Goal: Check status: Check status

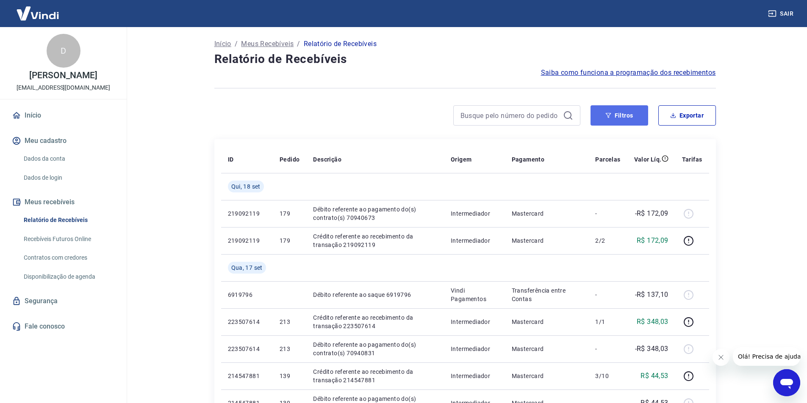
click at [615, 115] on button "Filtros" at bounding box center [619, 115] width 58 height 20
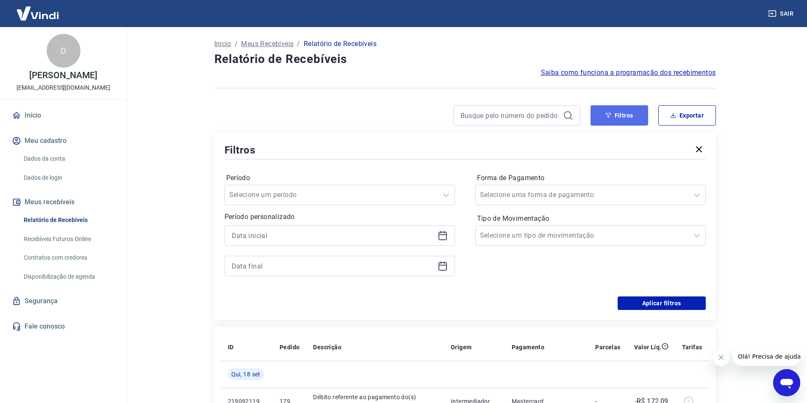
click at [615, 115] on button "Filtros" at bounding box center [619, 115] width 58 height 20
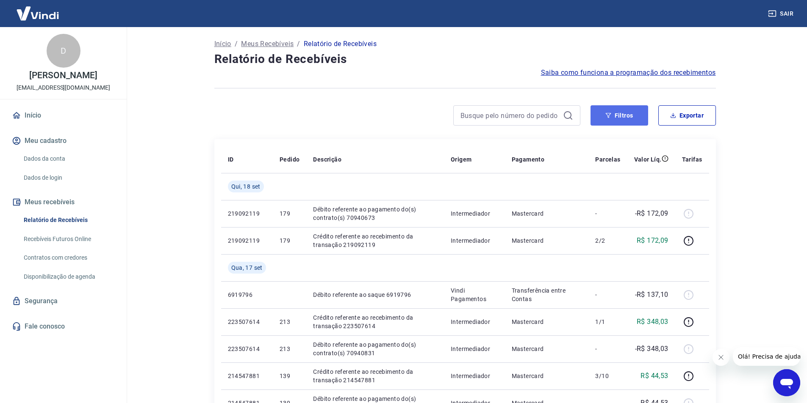
click at [619, 116] on button "Filtros" at bounding box center [619, 115] width 58 height 20
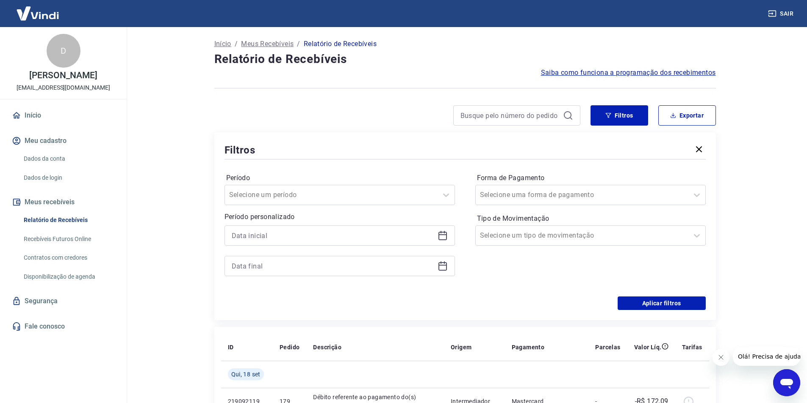
click at [445, 236] on icon at bounding box center [442, 236] width 10 height 10
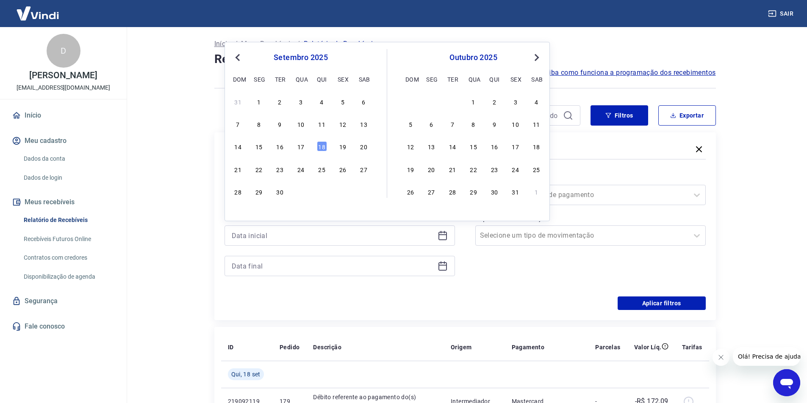
click at [238, 59] on span "Previous Month" at bounding box center [238, 58] width 0 height 10
click at [344, 102] on div "1" at bounding box center [342, 102] width 10 height 10
type input "[DATE]"
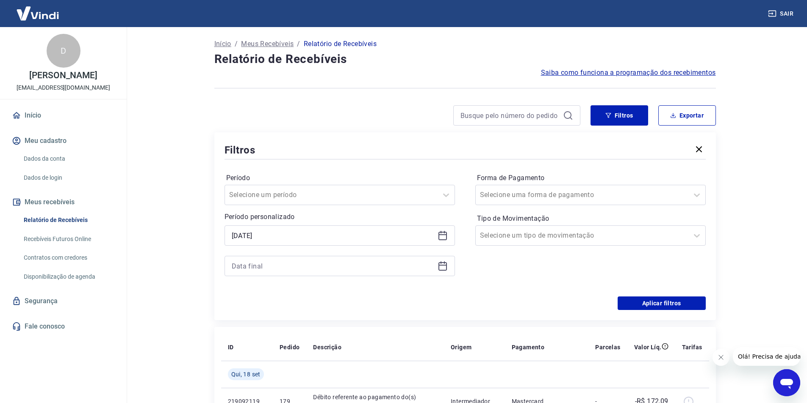
click at [443, 268] on icon at bounding box center [442, 266] width 10 height 10
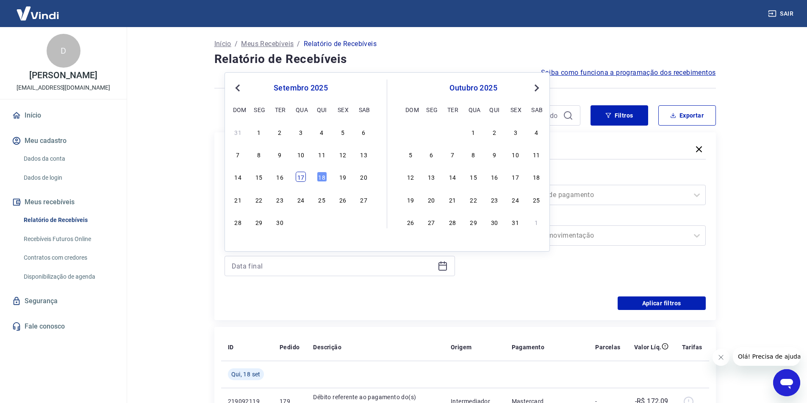
click at [302, 178] on div "17" at bounding box center [301, 177] width 10 height 10
type input "[DATE]"
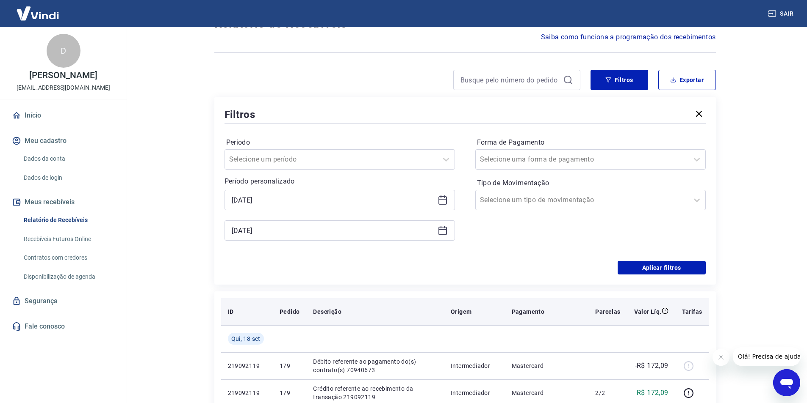
scroll to position [85, 0]
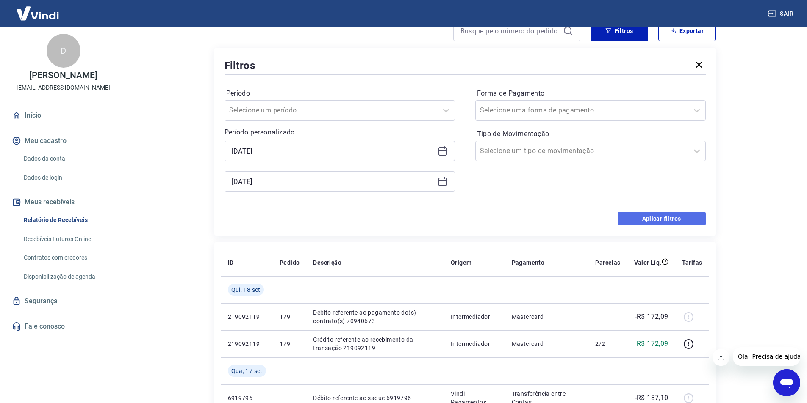
click at [646, 218] on button "Aplicar filtros" at bounding box center [661, 219] width 88 height 14
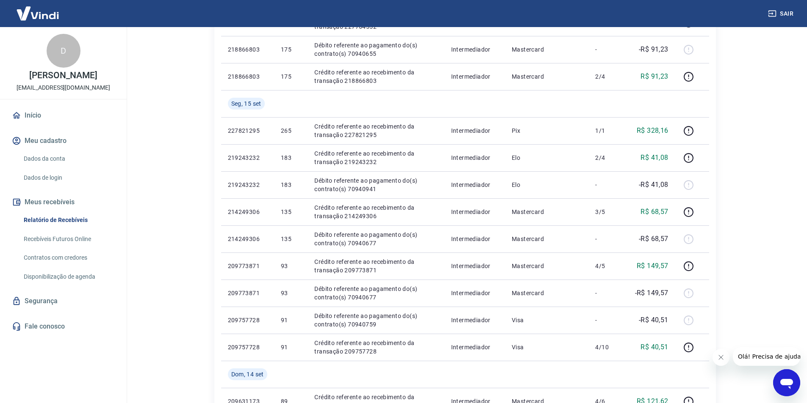
scroll to position [550, 0]
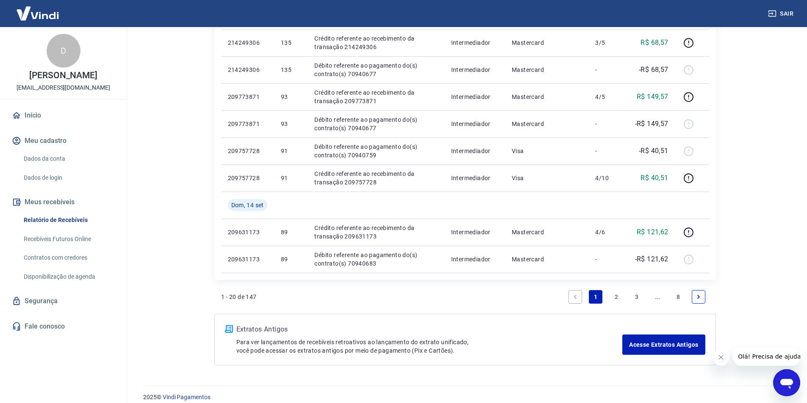
click at [618, 297] on link "2" at bounding box center [616, 297] width 14 height 14
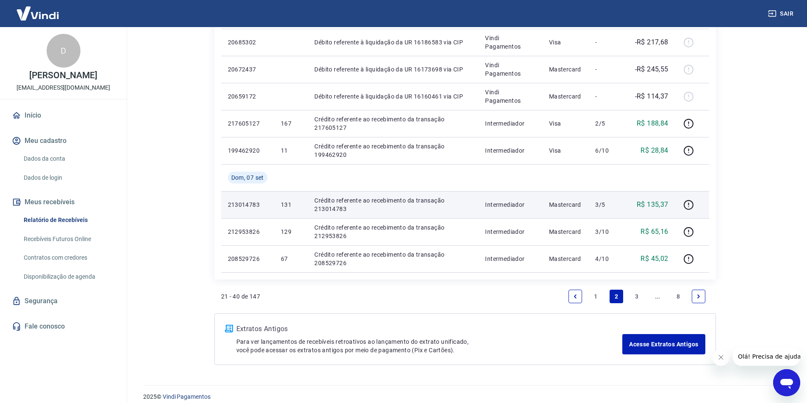
scroll to position [641, 0]
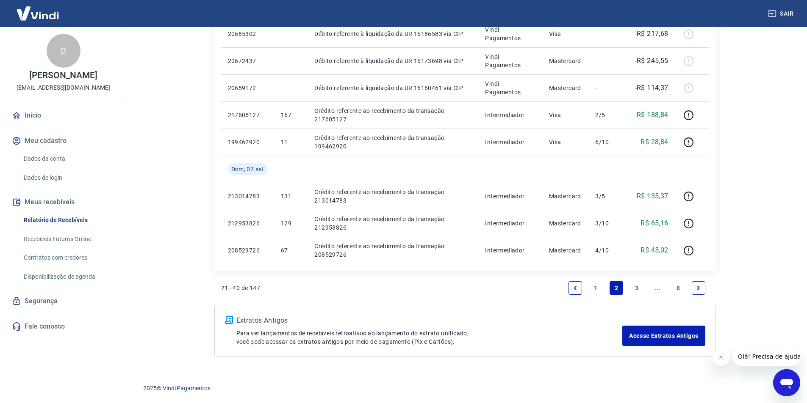
click at [637, 289] on link "3" at bounding box center [637, 289] width 14 height 14
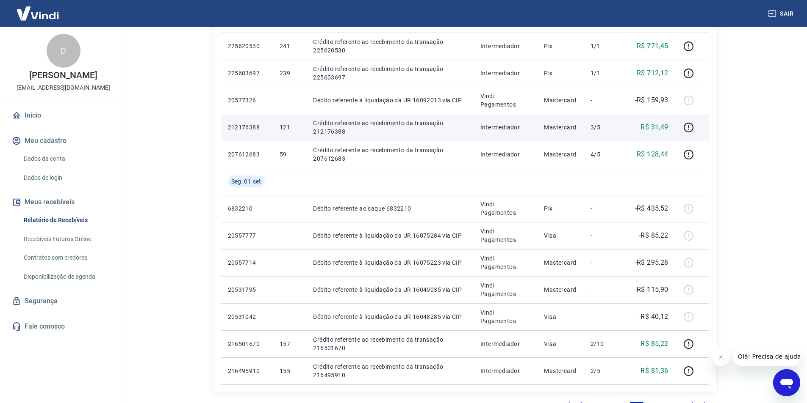
scroll to position [586, 0]
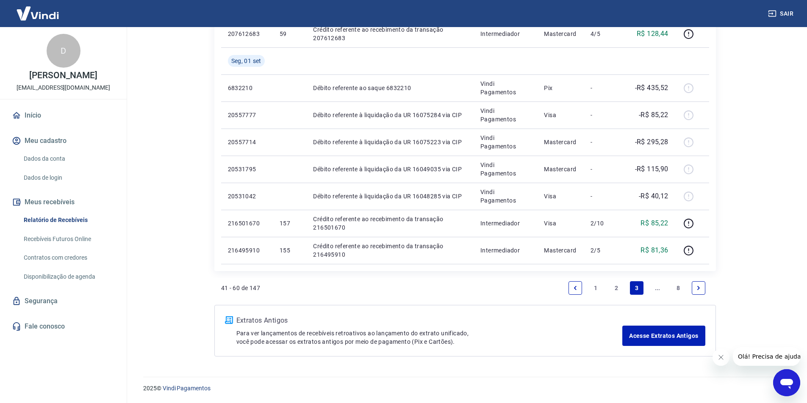
click at [656, 290] on link "..." at bounding box center [657, 289] width 14 height 14
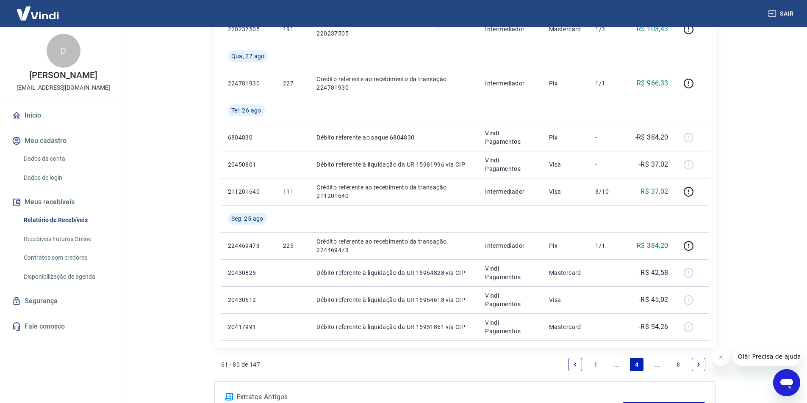
scroll to position [668, 0]
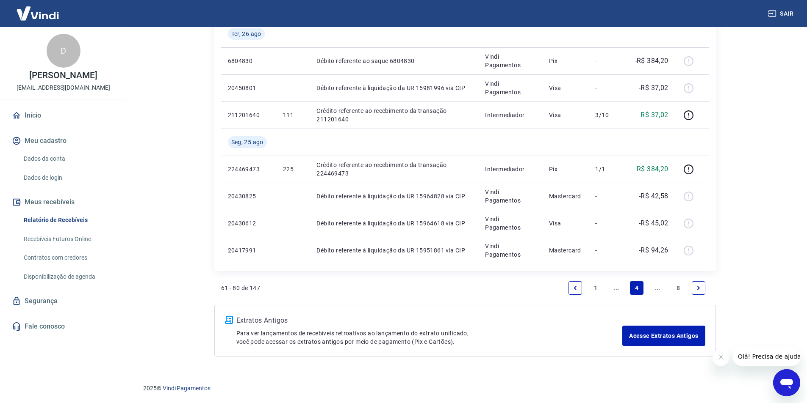
click at [700, 286] on icon "Next page" at bounding box center [698, 288] width 6 height 6
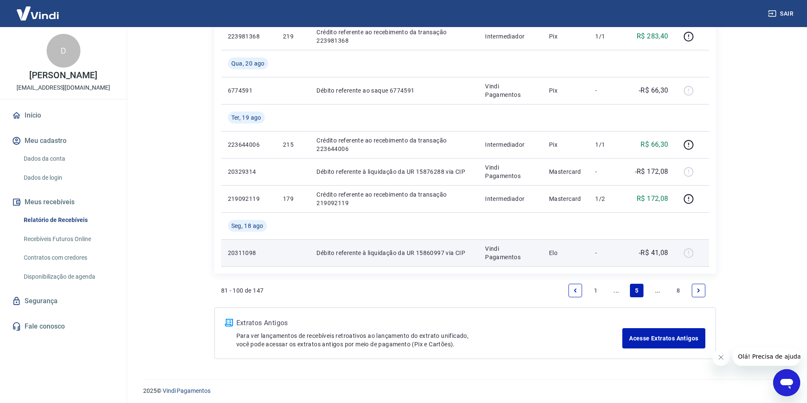
scroll to position [668, 0]
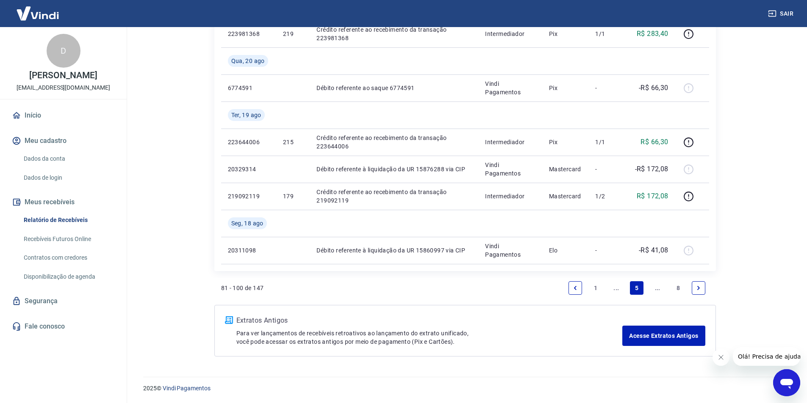
click at [696, 286] on icon "Next page" at bounding box center [698, 288] width 6 height 6
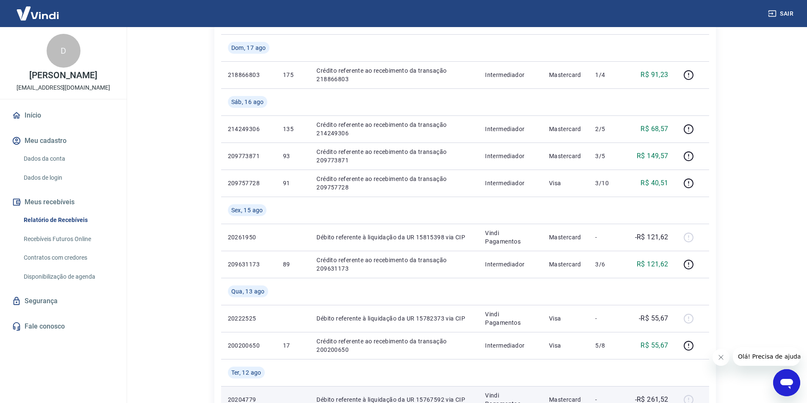
scroll to position [329, 0]
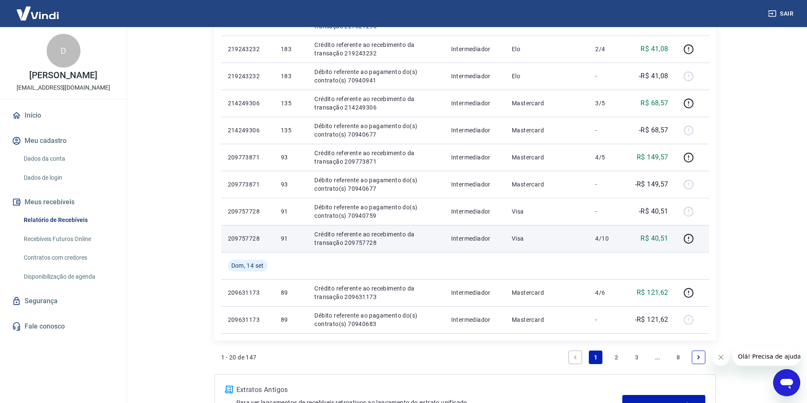
scroll to position [508, 0]
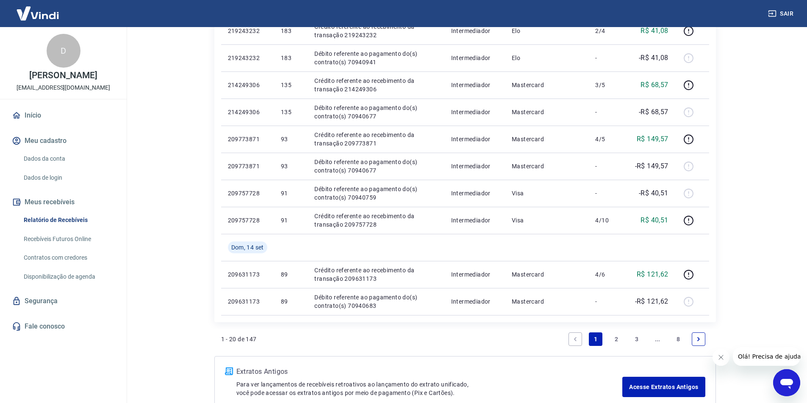
click at [616, 336] on link "2" at bounding box center [616, 340] width 14 height 14
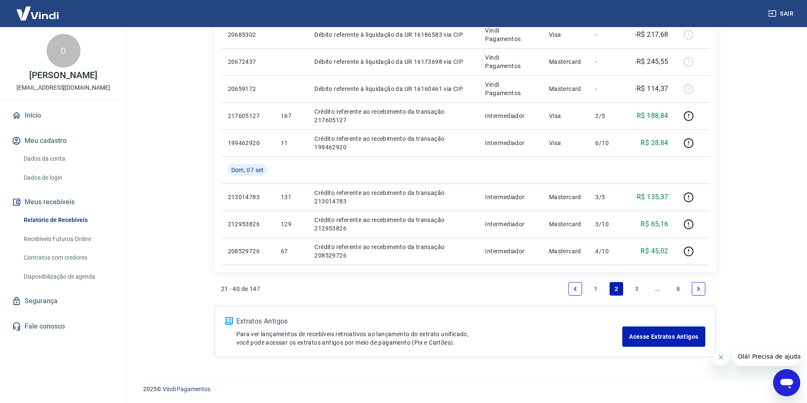
scroll to position [641, 0]
click at [595, 289] on link "1" at bounding box center [596, 289] width 14 height 14
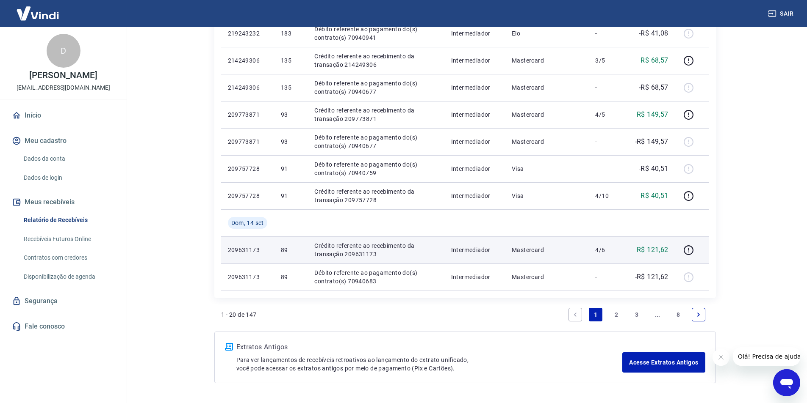
scroll to position [559, 0]
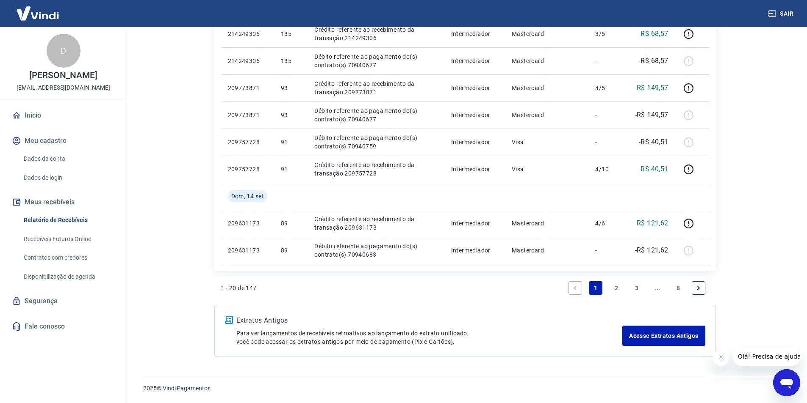
click at [636, 287] on link "3" at bounding box center [637, 289] width 14 height 14
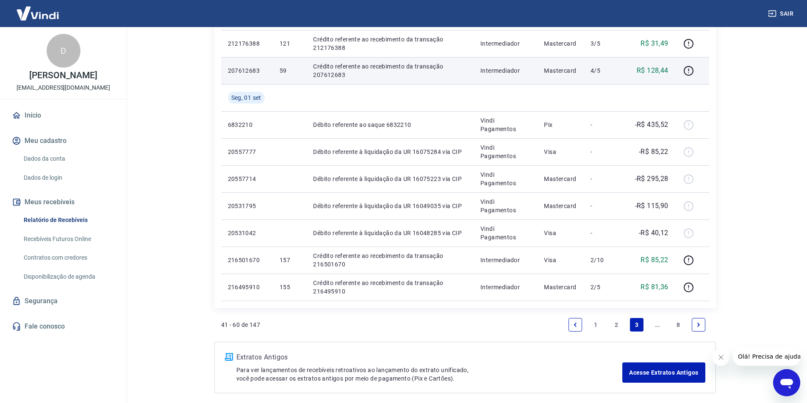
scroll to position [586, 0]
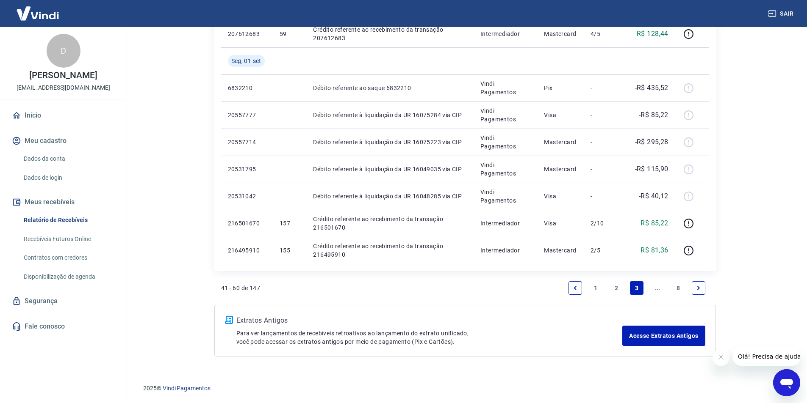
click at [698, 287] on icon "Next page" at bounding box center [698, 288] width 6 height 6
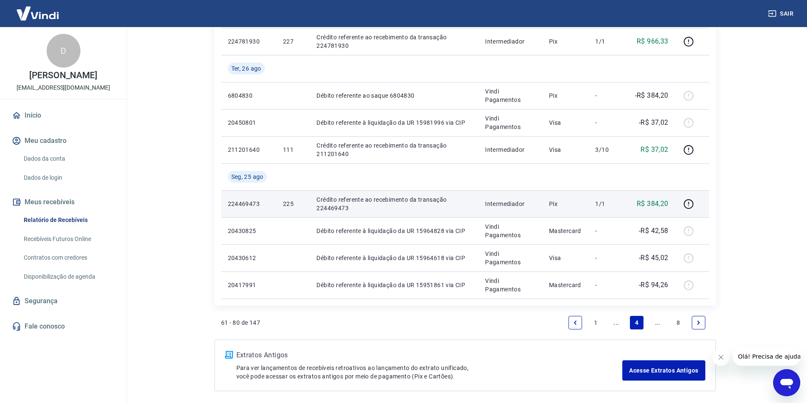
scroll to position [635, 0]
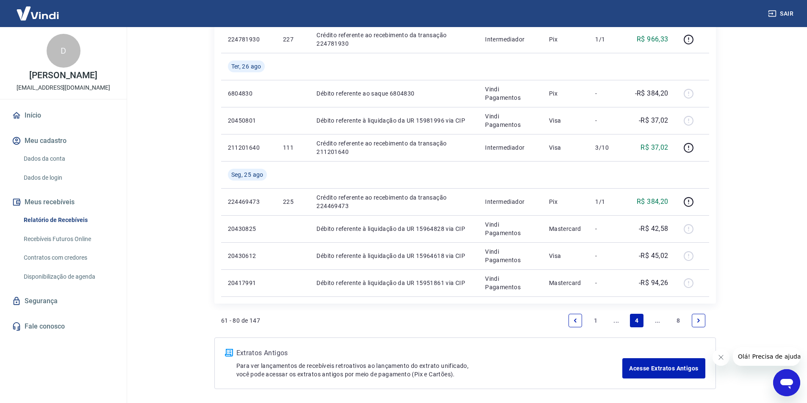
click at [699, 323] on icon "Next page" at bounding box center [698, 321] width 6 height 6
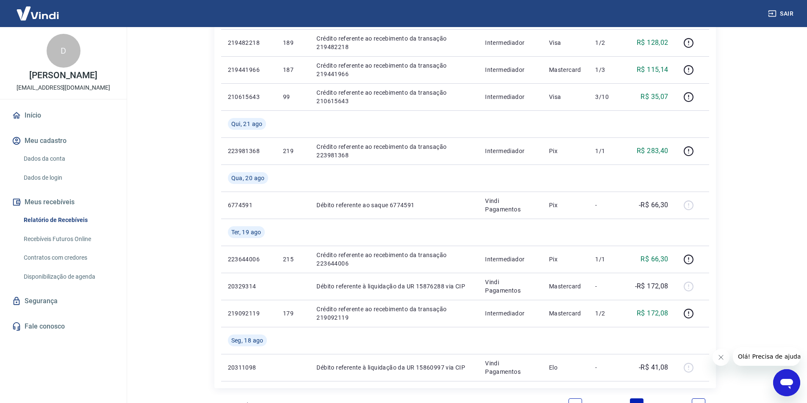
scroll to position [668, 0]
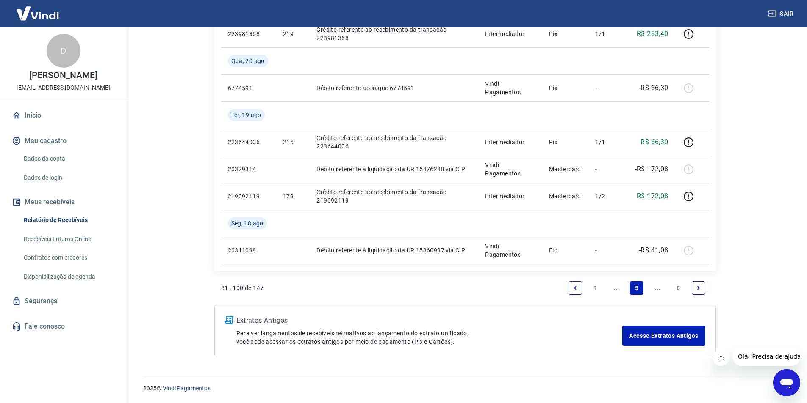
click at [700, 289] on icon "Next page" at bounding box center [698, 288] width 6 height 6
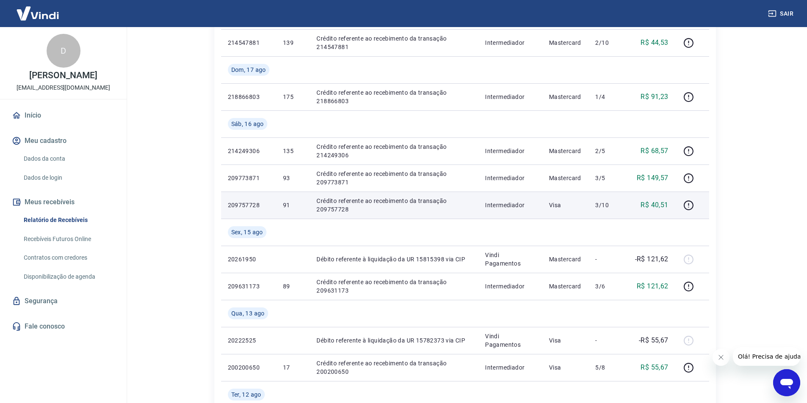
scroll to position [287, 0]
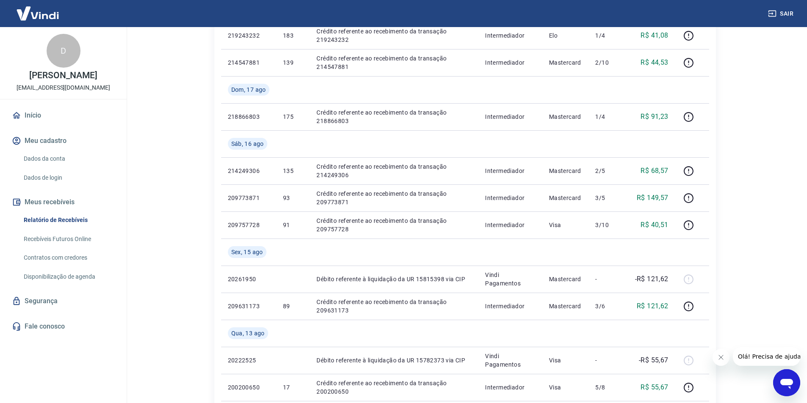
click at [721, 258] on div "Início / Meus Recebíveis / Relatório de Recebíveis Relatório de Recebíveis Saib…" at bounding box center [465, 244] width 522 height 1008
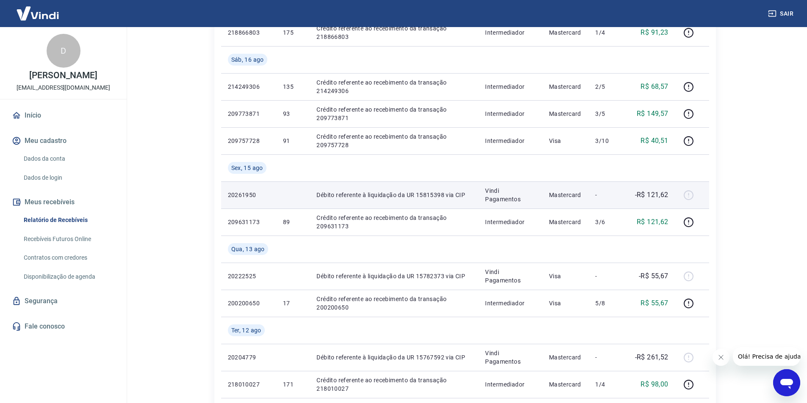
scroll to position [371, 0]
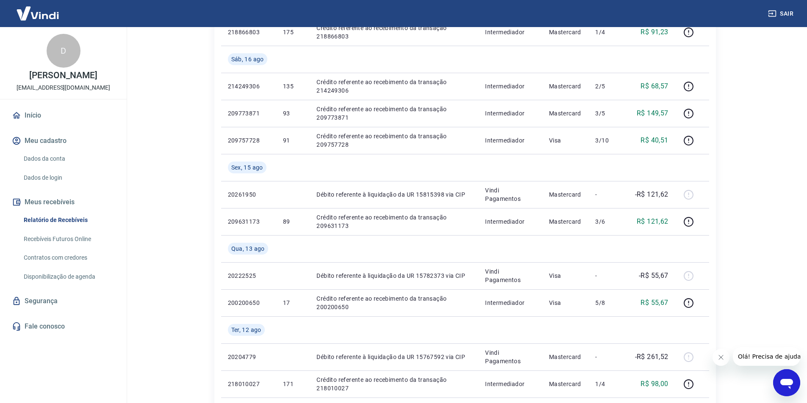
click at [725, 277] on div "Início / Meus Recebíveis / Relatório de Recebíveis Relatório de Recebíveis Saib…" at bounding box center [465, 160] width 522 height 1008
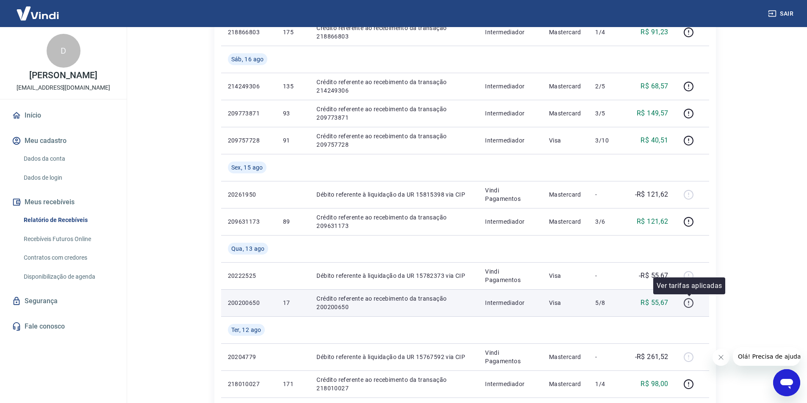
click at [688, 303] on icon "button" at bounding box center [688, 303] width 11 height 11
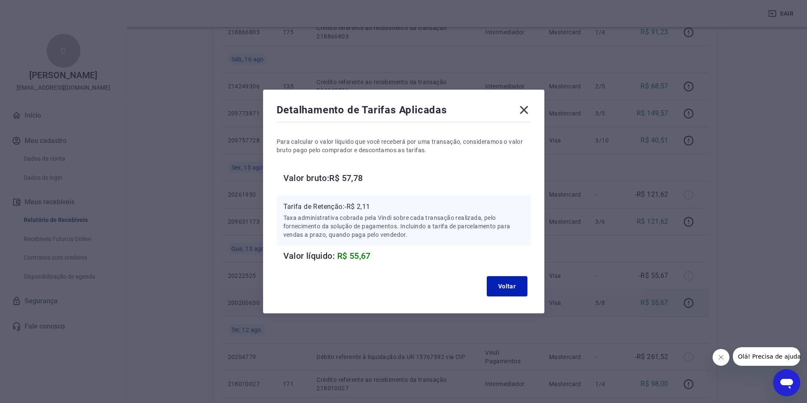
click at [738, 247] on div "Detalhamento de Tarifas Aplicadas Para calcular o valor líquido que você recebe…" at bounding box center [403, 201] width 807 height 403
click at [739, 278] on div "Detalhamento de Tarifas Aplicadas Para calcular o valor líquido que você recebe…" at bounding box center [403, 201] width 807 height 403
click at [508, 284] on button "Voltar" at bounding box center [506, 286] width 41 height 20
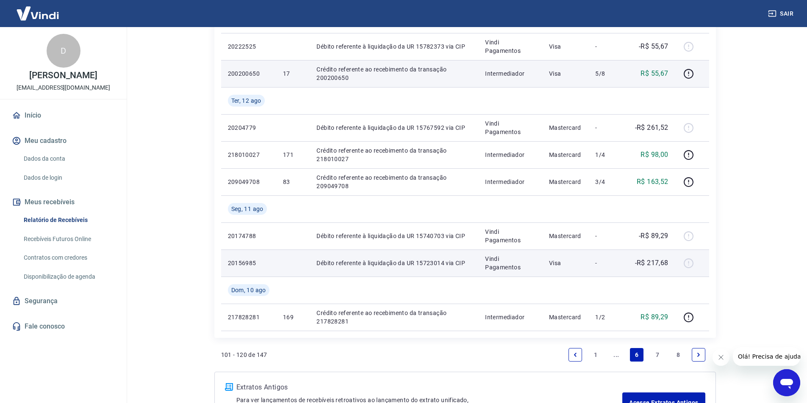
scroll to position [668, 0]
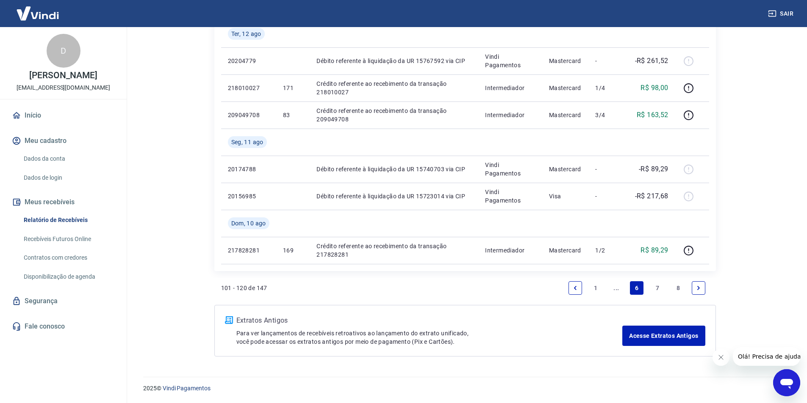
click at [596, 288] on link "1" at bounding box center [596, 289] width 14 height 14
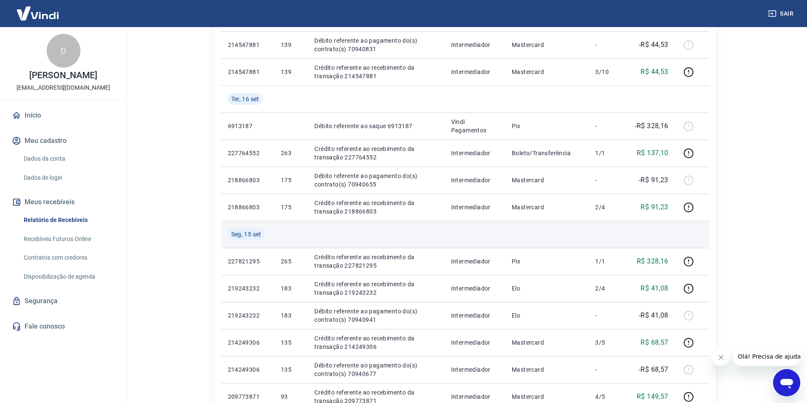
scroll to position [296, 0]
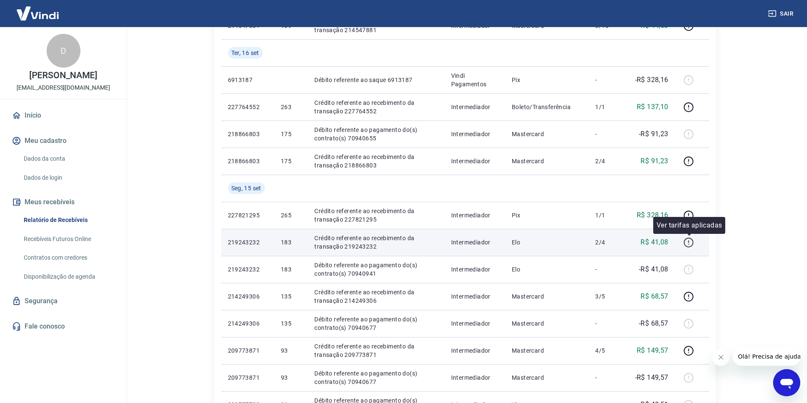
click at [687, 243] on icon "button" at bounding box center [688, 243] width 11 height 11
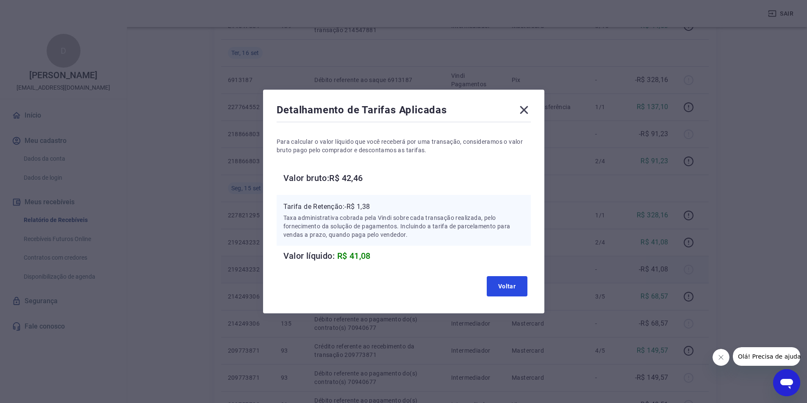
drag, startPoint x: 509, startPoint y: 287, endPoint x: 500, endPoint y: 275, distance: 15.1
click at [509, 286] on button "Voltar" at bounding box center [506, 286] width 41 height 20
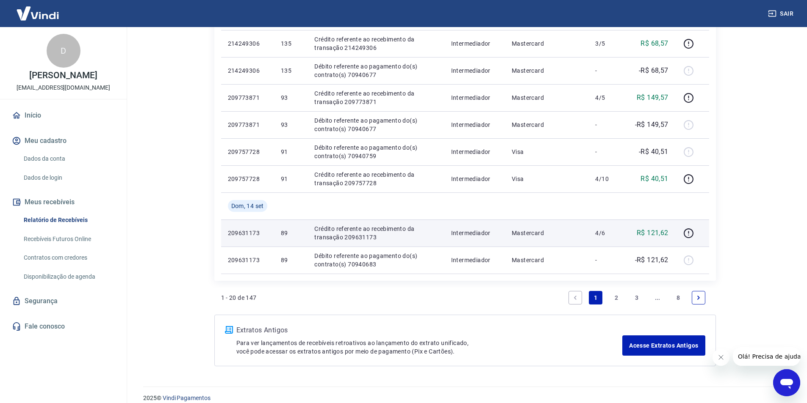
scroll to position [550, 0]
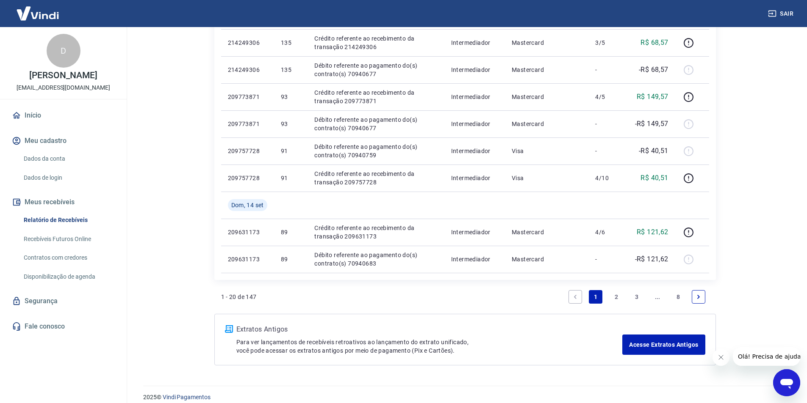
click at [616, 296] on link "2" at bounding box center [616, 297] width 14 height 14
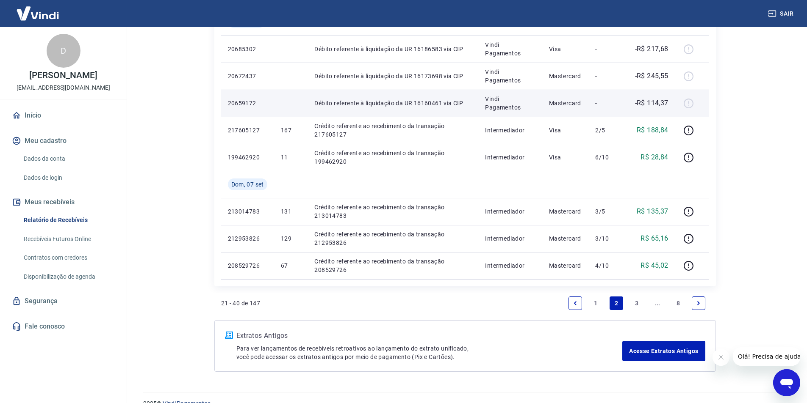
scroll to position [641, 0]
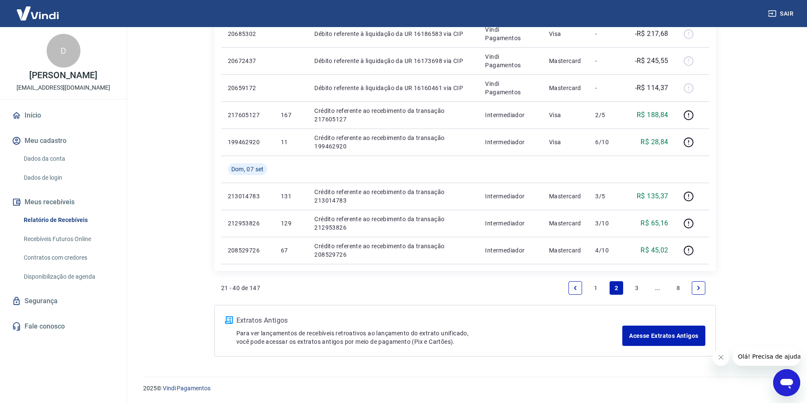
click at [636, 286] on link "3" at bounding box center [637, 289] width 14 height 14
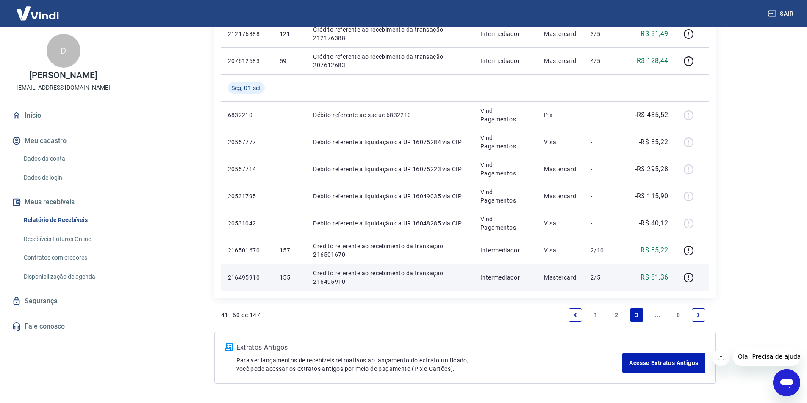
scroll to position [586, 0]
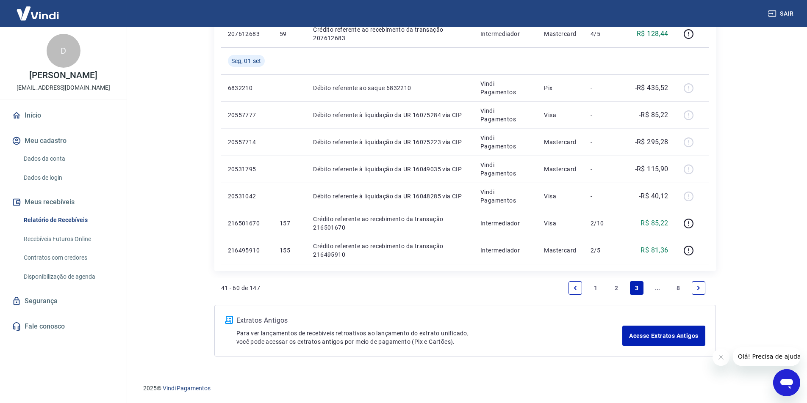
click at [616, 289] on link "2" at bounding box center [616, 289] width 14 height 14
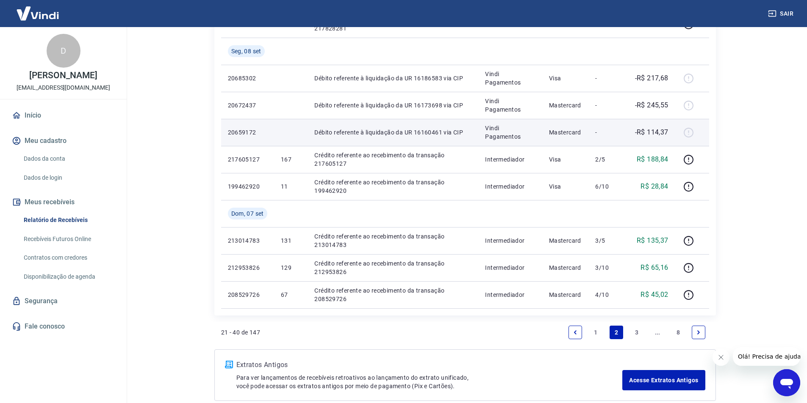
scroll to position [641, 0]
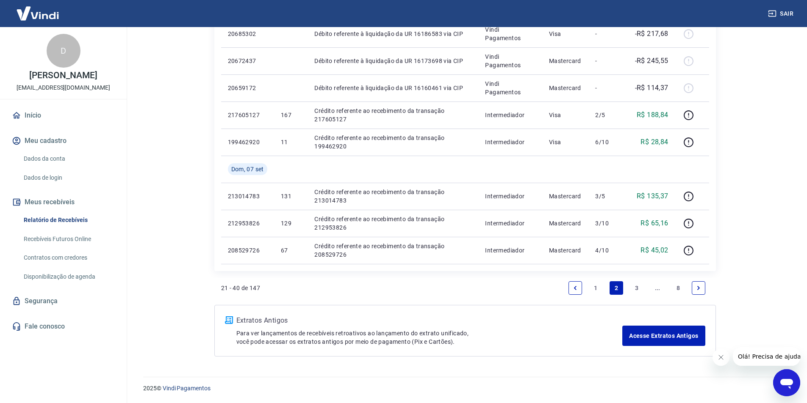
click at [599, 285] on link "1" at bounding box center [596, 289] width 14 height 14
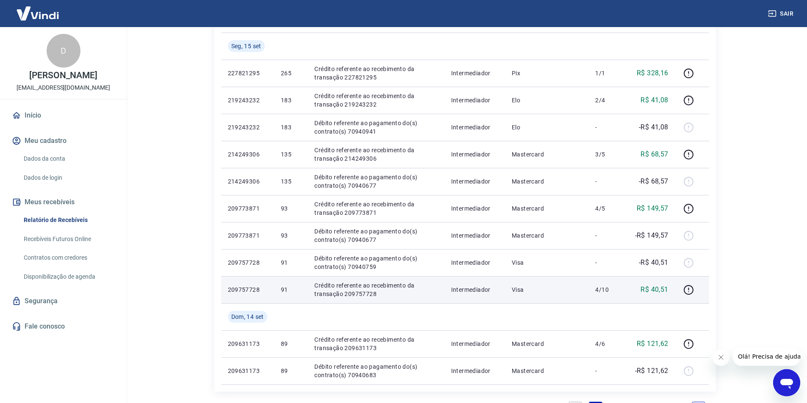
scroll to position [423, 0]
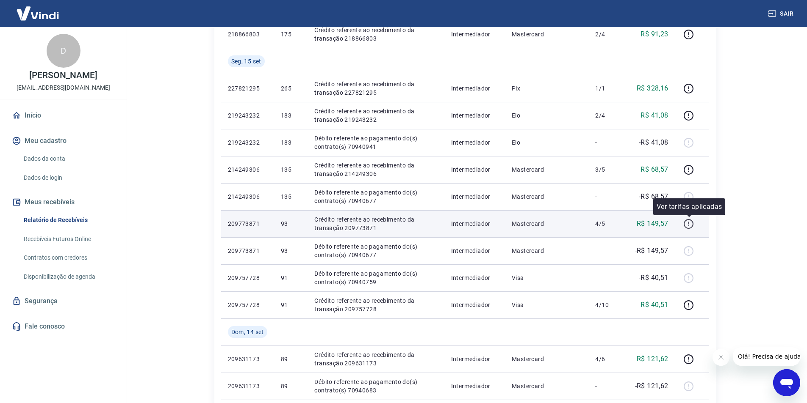
click at [686, 223] on icon "button" at bounding box center [688, 224] width 11 height 11
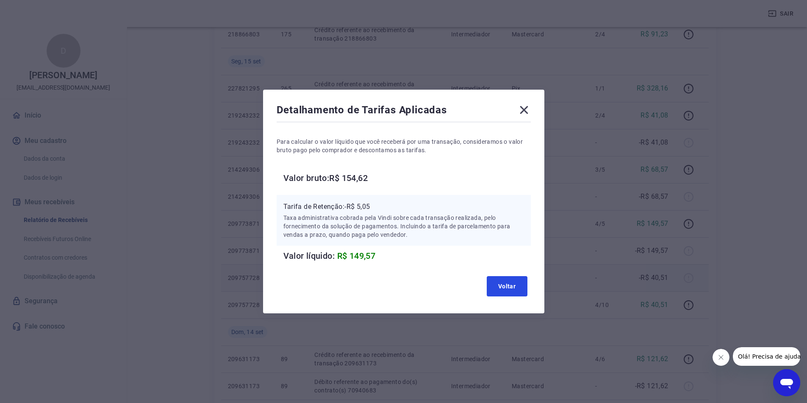
click at [513, 289] on button "Voltar" at bounding box center [506, 286] width 41 height 20
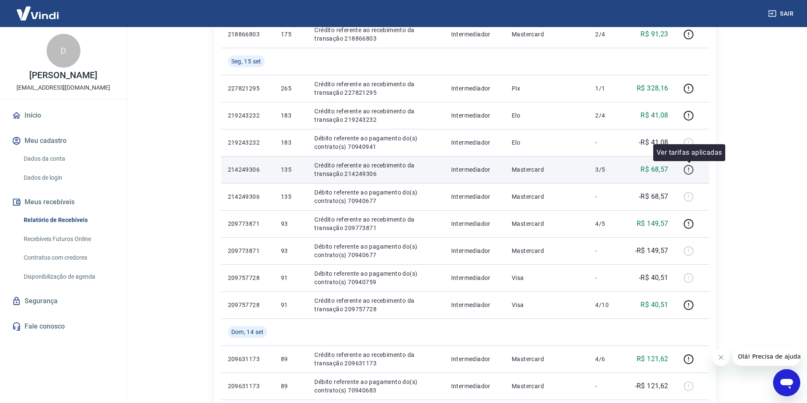
click at [690, 170] on icon "button" at bounding box center [688, 170] width 11 height 11
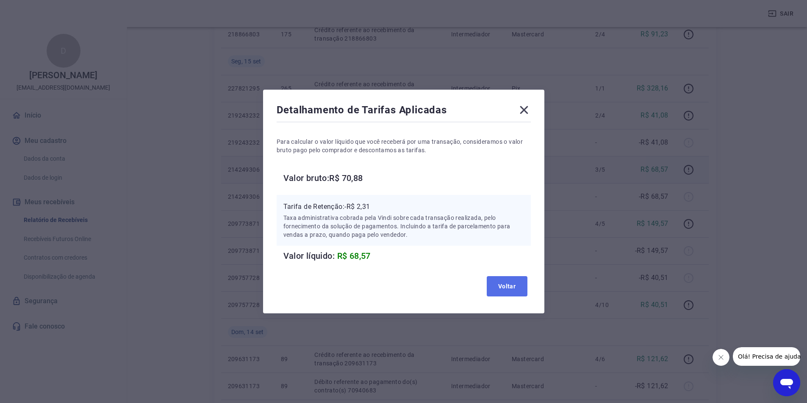
click at [512, 285] on button "Voltar" at bounding box center [506, 286] width 41 height 20
